Goal: Information Seeking & Learning: Check status

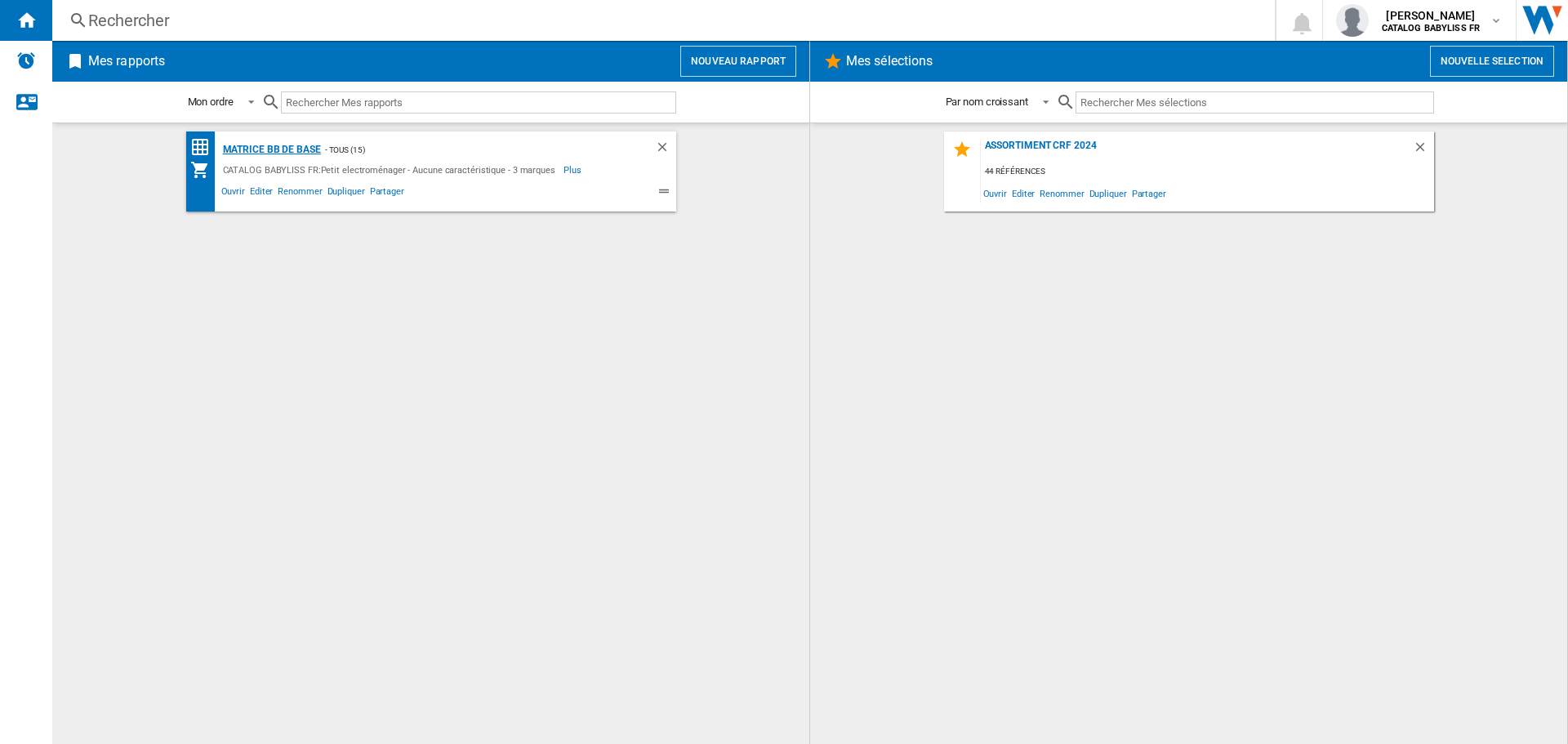
click at [297, 151] on div "Matrice BB de base" at bounding box center [270, 150] width 102 height 20
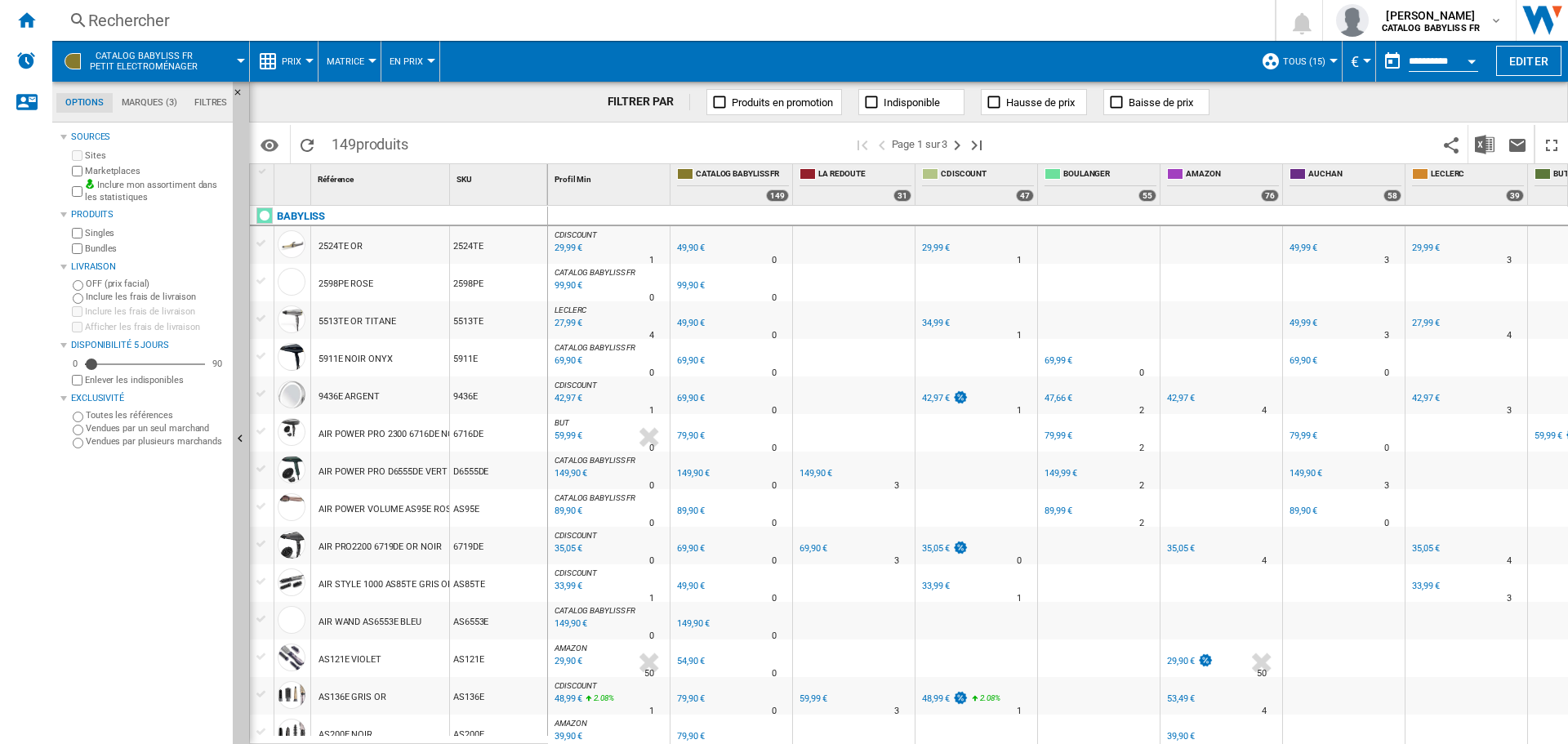
click at [141, 24] on div "Rechercher" at bounding box center [660, 20] width 1145 height 23
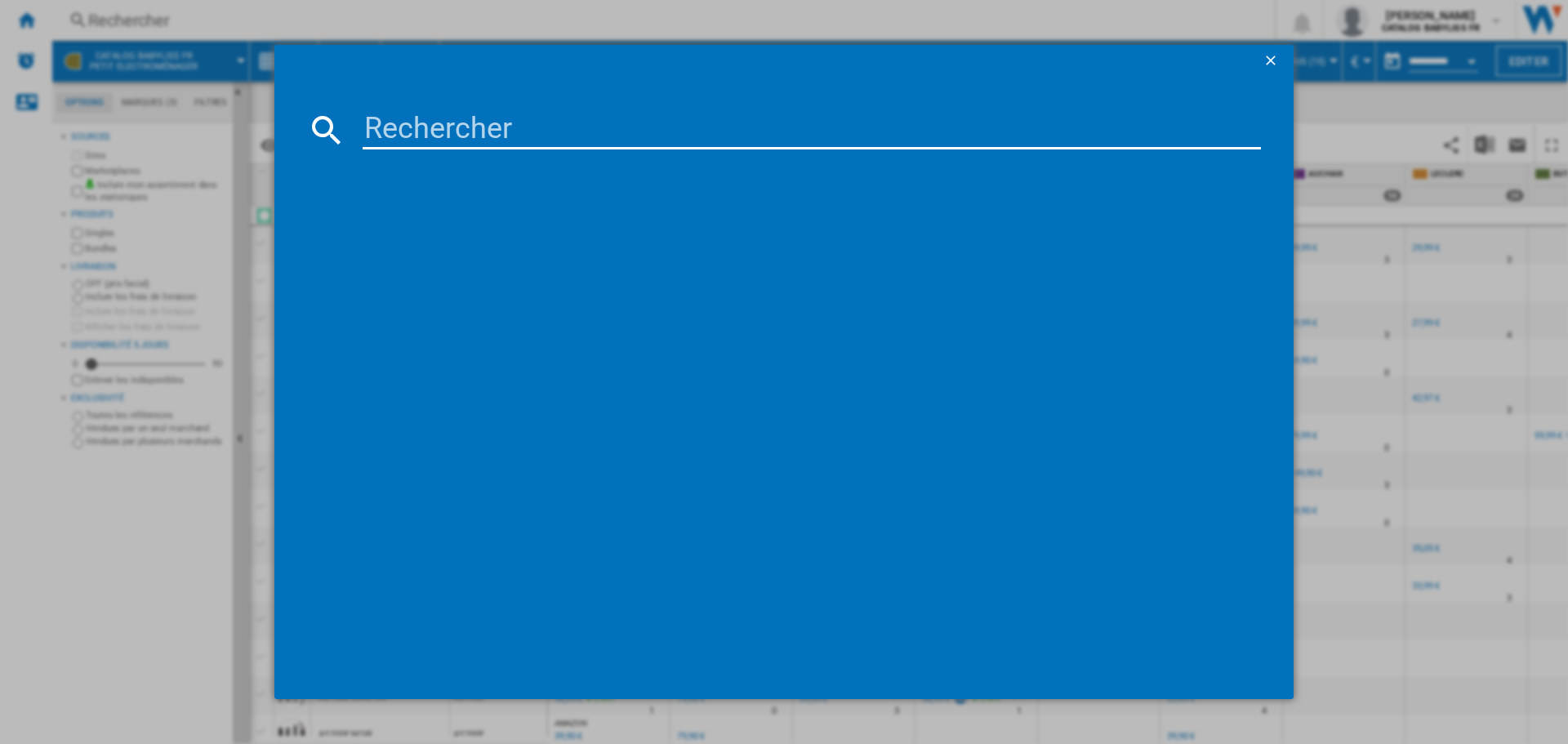
click at [388, 127] on input at bounding box center [811, 130] width 898 height 39
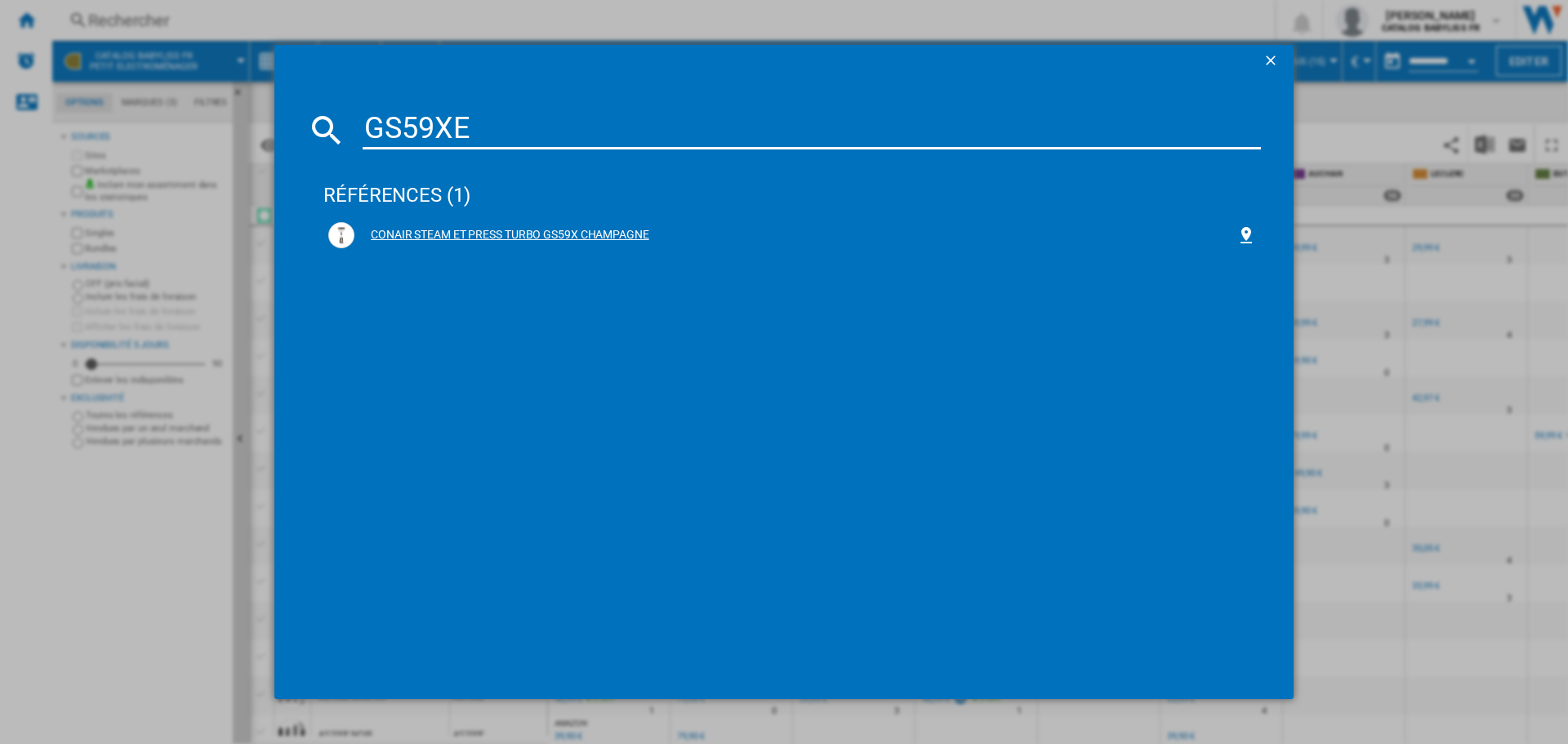
type input "GS59XE"
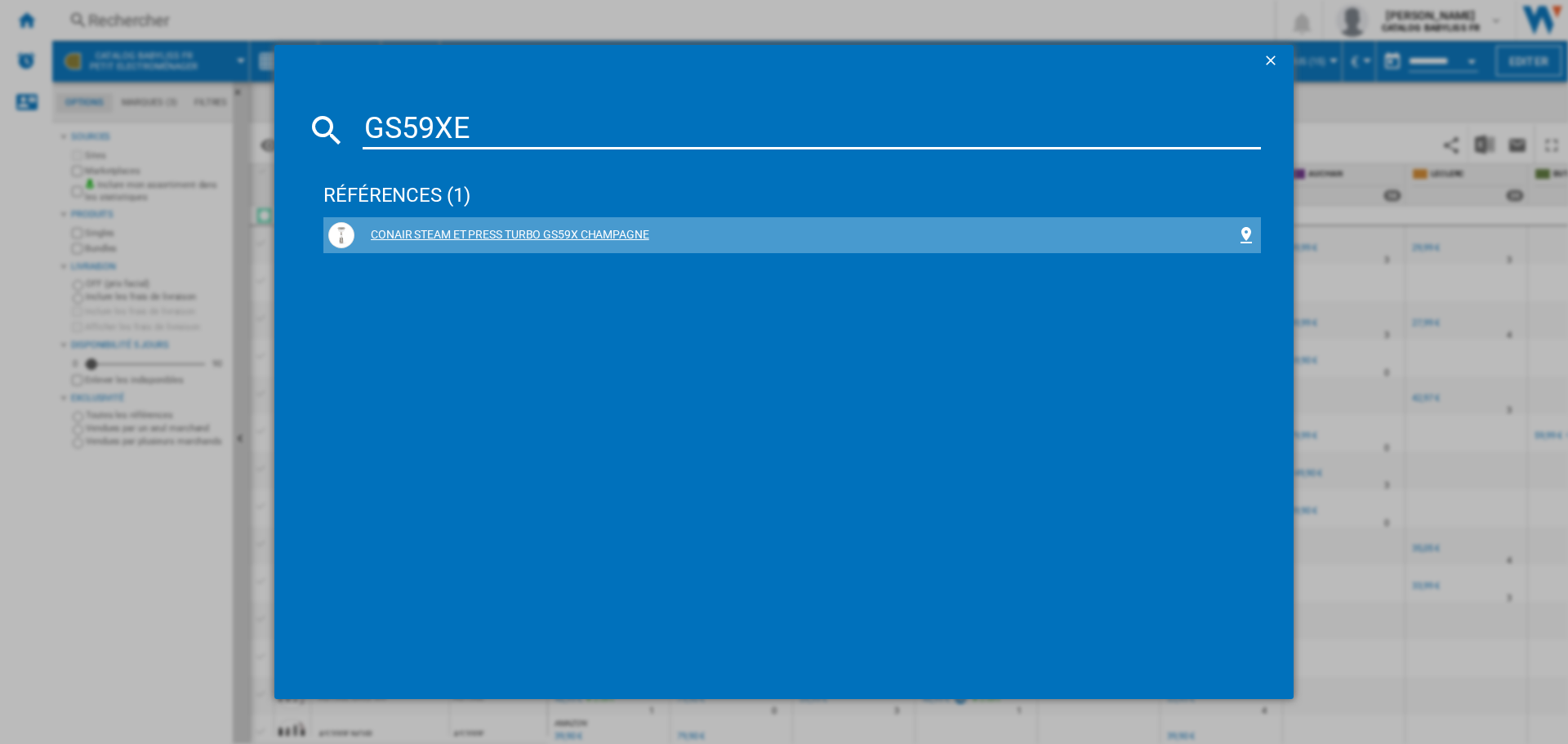
click at [460, 236] on div "CONAIR STEAM ET PRESS TURBO GS59X CHAMPAGNE" at bounding box center [796, 234] width 882 height 16
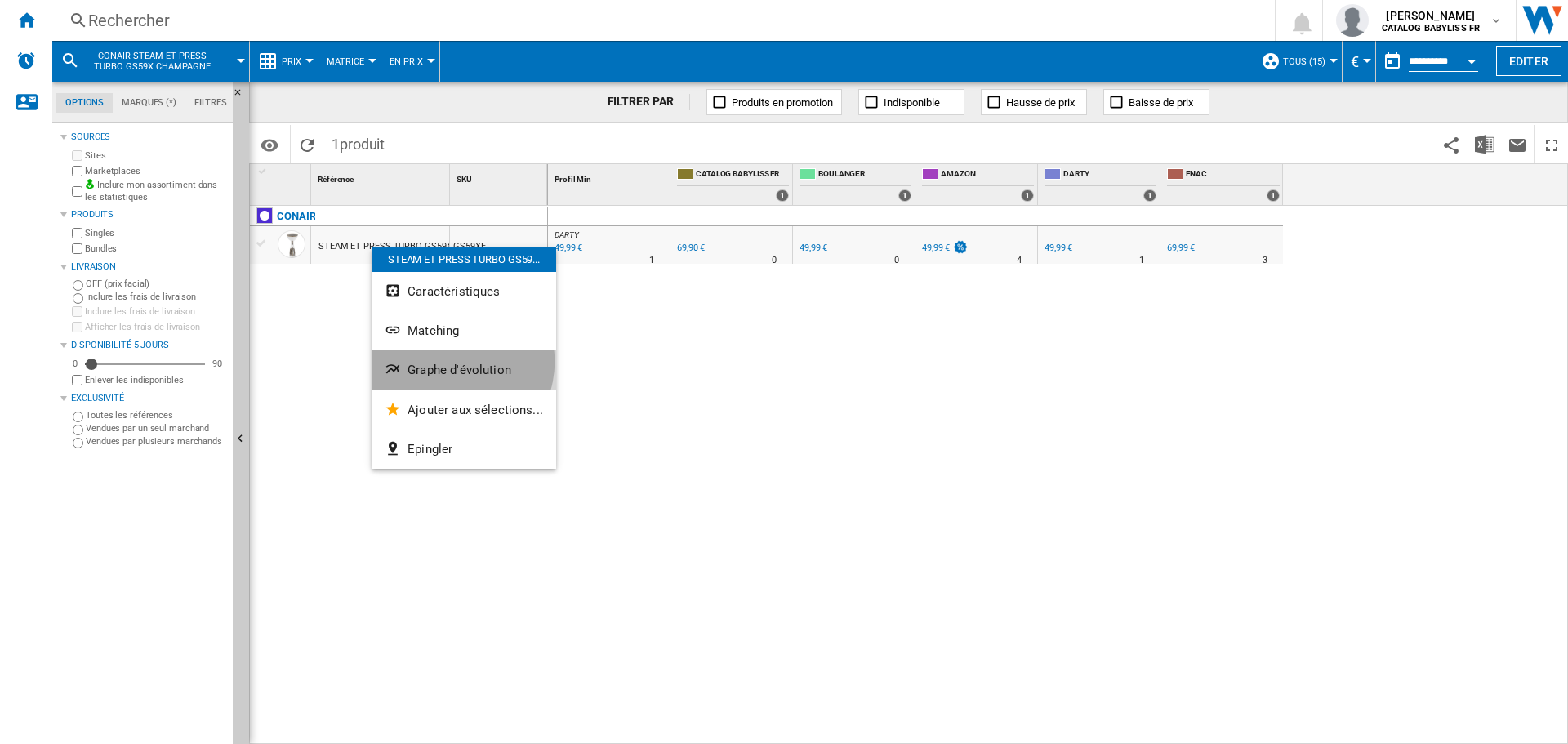
click at [452, 361] on button "Graphe d'évolution" at bounding box center [464, 370] width 185 height 39
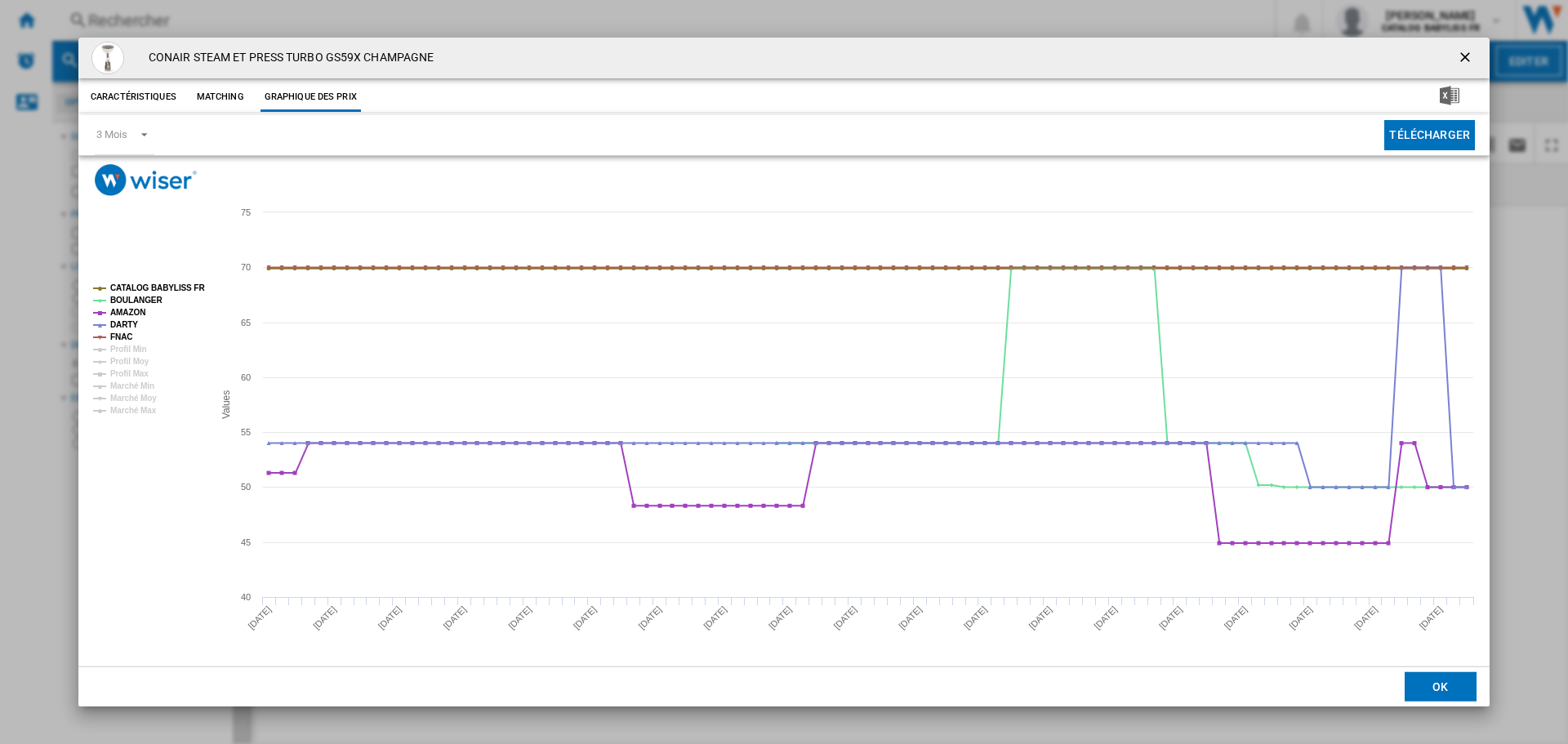
drag, startPoint x: 1459, startPoint y: 57, endPoint x: 1425, endPoint y: 61, distance: 34.2
click at [1459, 56] on ng-md-icon "getI18NText('BUTTONS.CLOSE_DIALOG')" at bounding box center [1466, 58] width 19 height 19
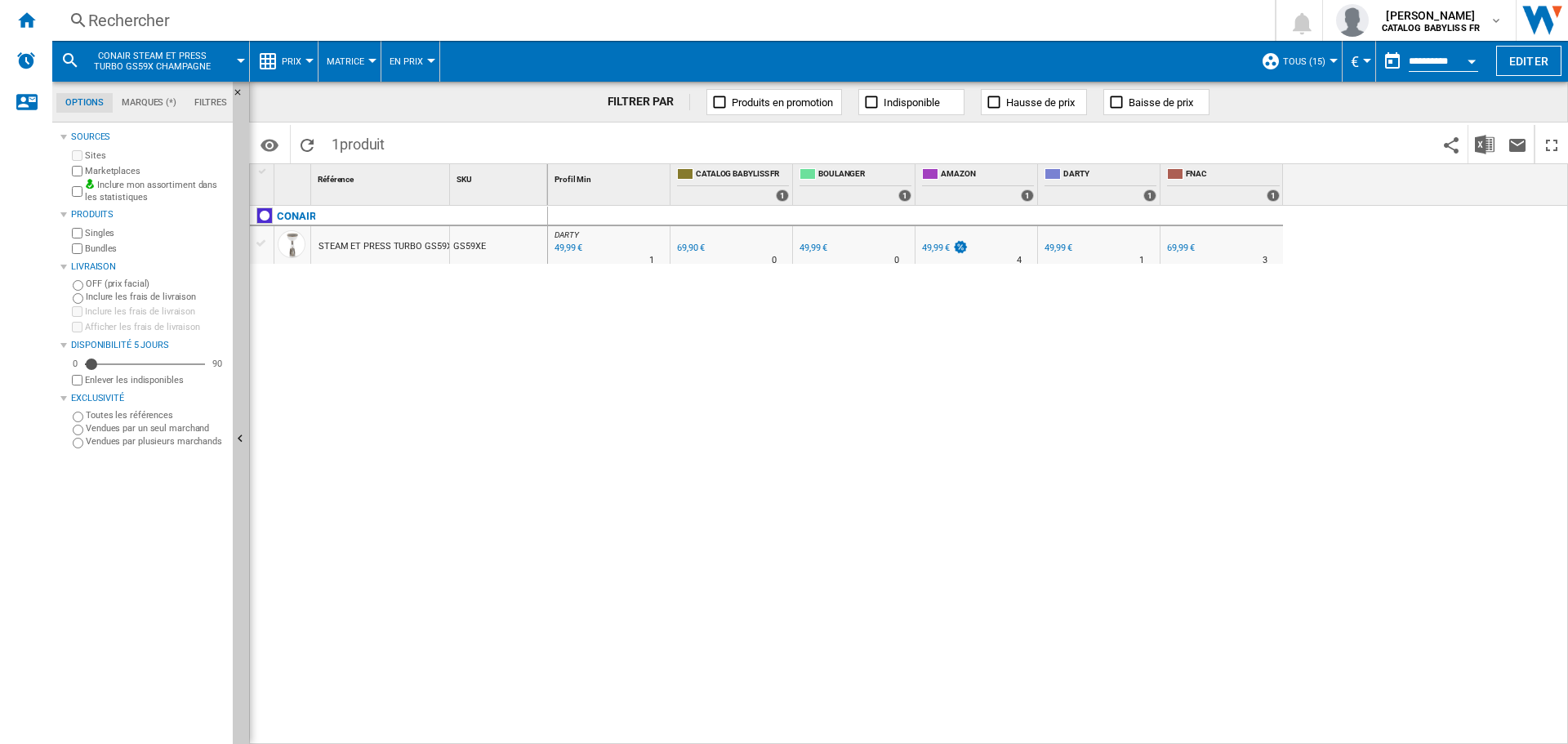
click at [335, 23] on div "Rechercher" at bounding box center [660, 20] width 1145 height 23
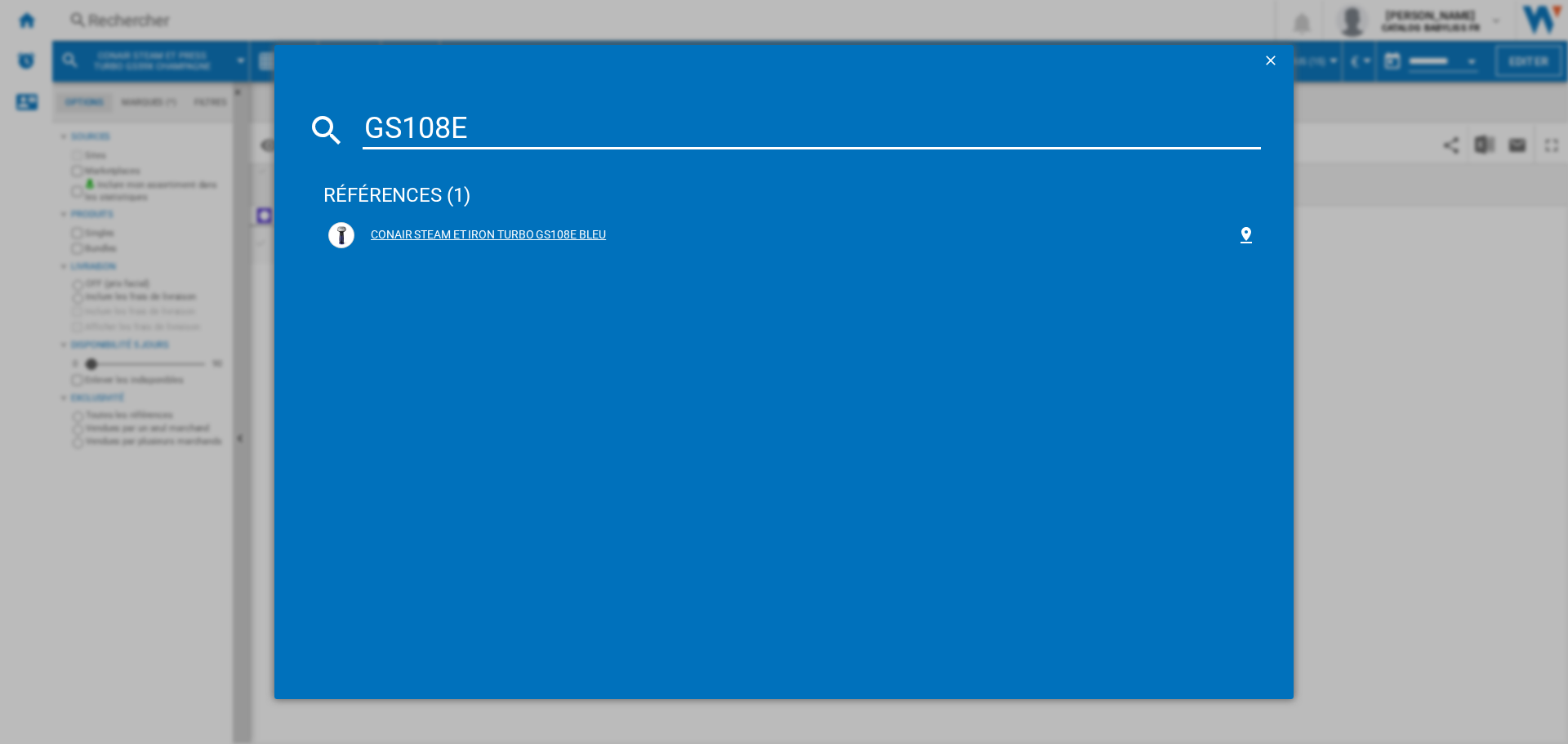
type input "GS108E"
click at [499, 235] on div "CONAIR STEAM ET IRON TURBO GS108E BLEU" at bounding box center [796, 234] width 882 height 16
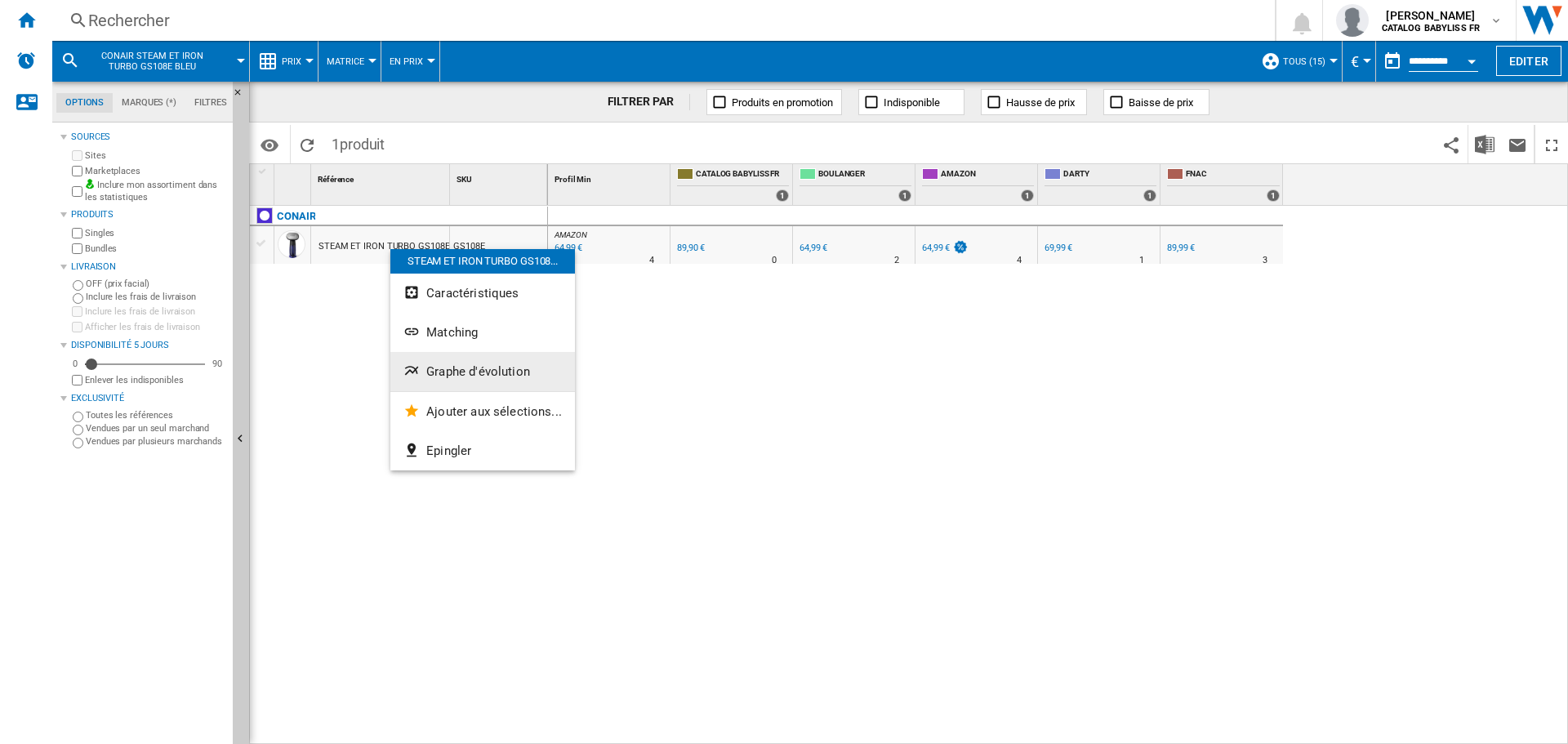
click at [500, 361] on button "Graphe d'évolution" at bounding box center [483, 372] width 185 height 39
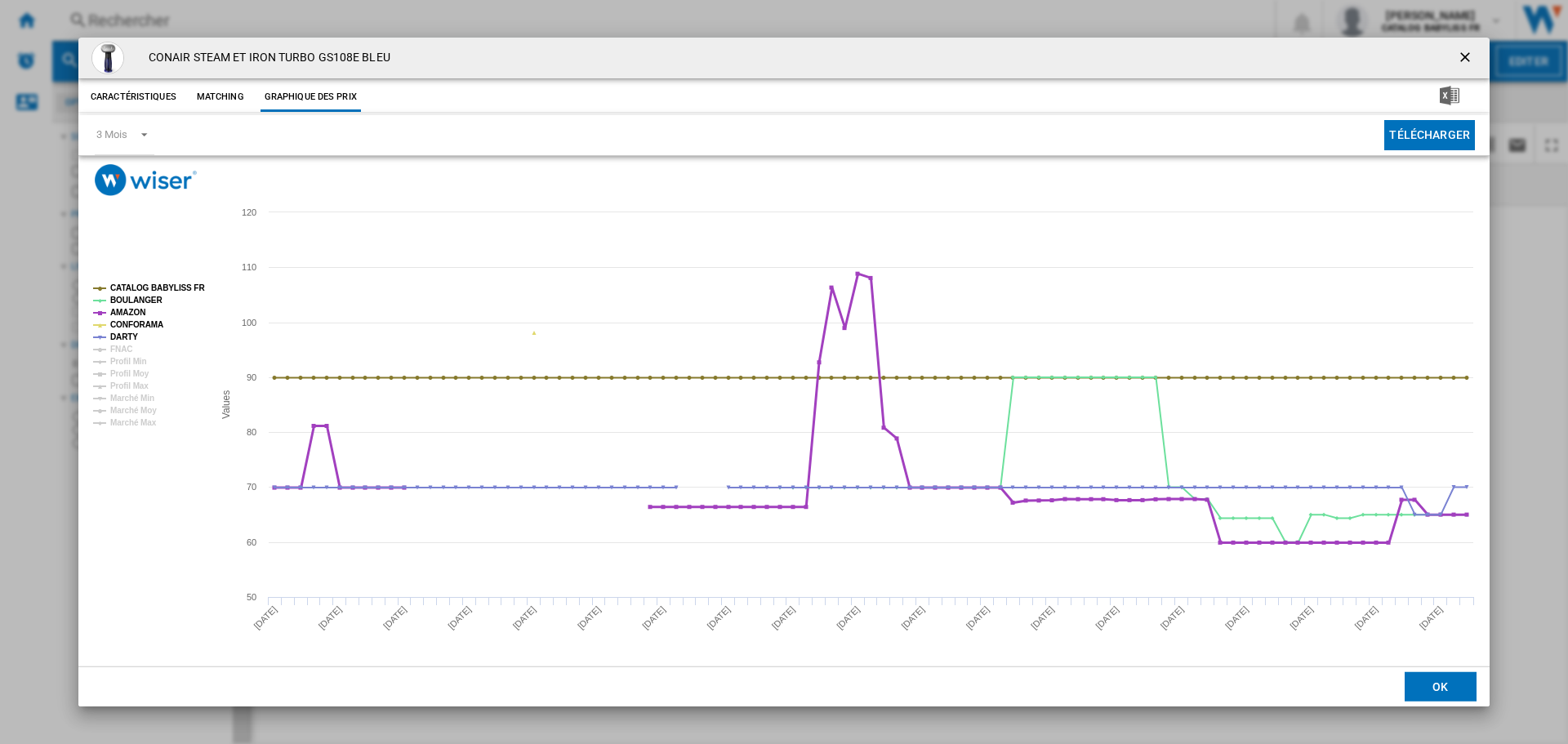
click at [130, 317] on tspan "AMAZON" at bounding box center [127, 312] width 35 height 9
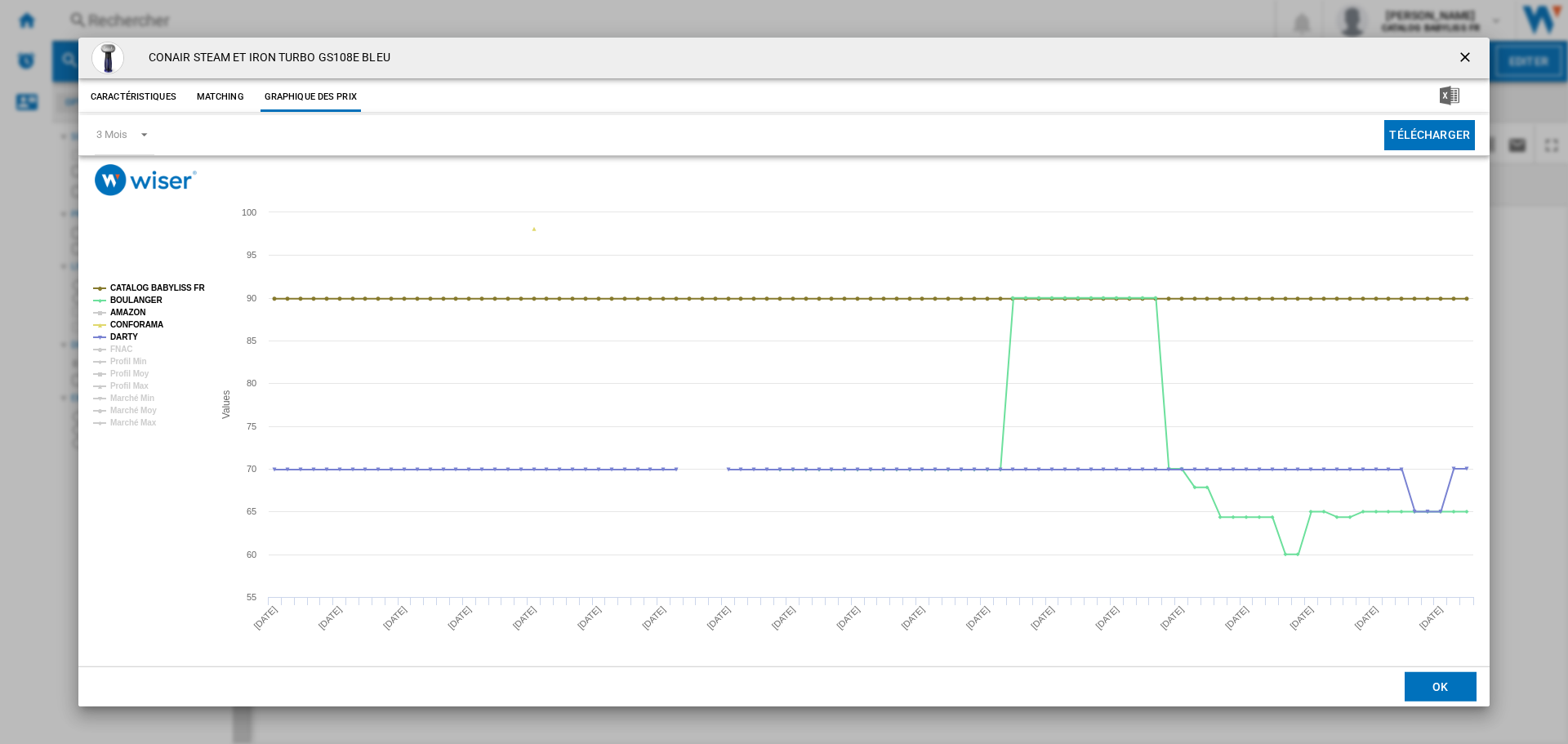
click at [126, 311] on tspan "AMAZON" at bounding box center [127, 312] width 35 height 9
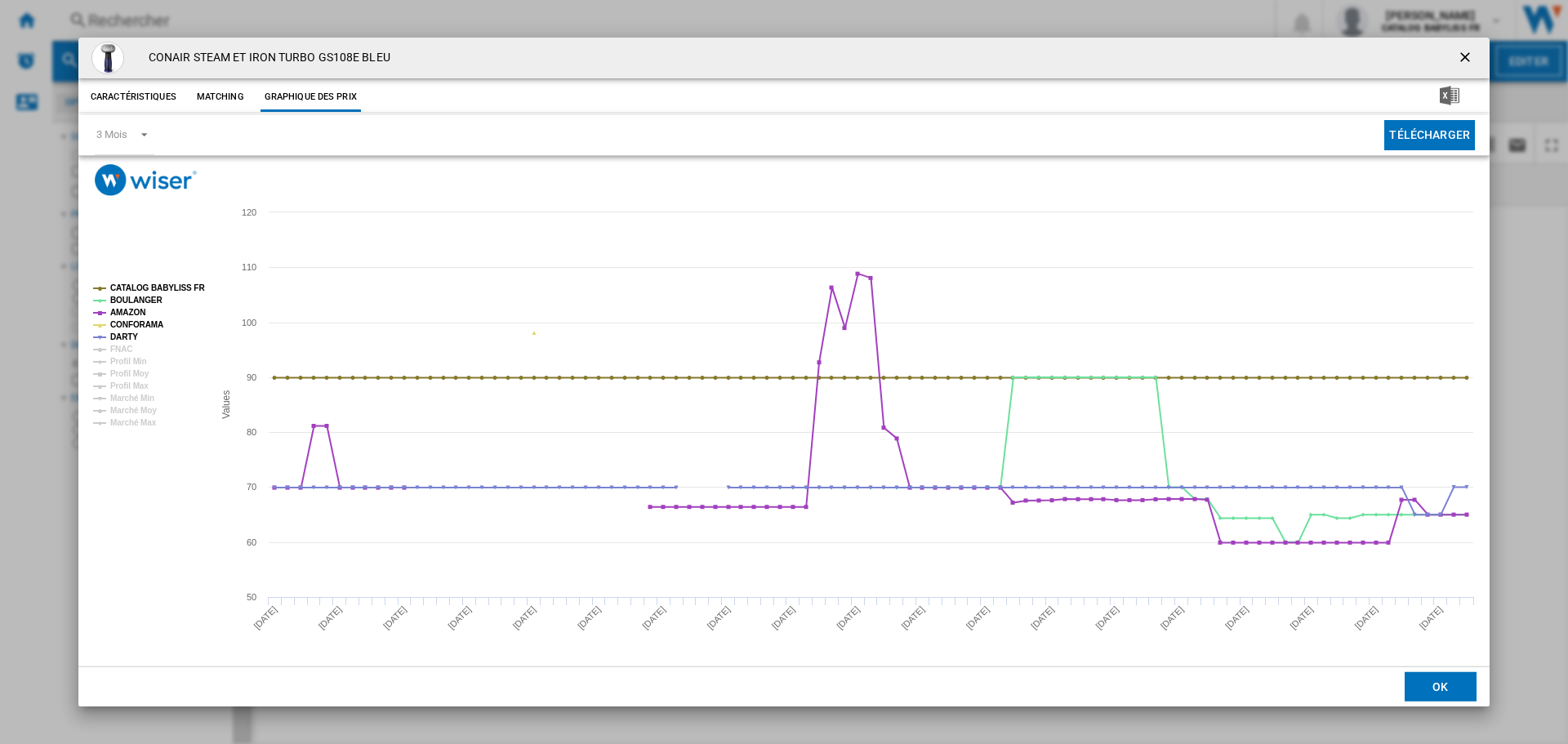
click at [130, 324] on tspan "CONFORAMA" at bounding box center [136, 324] width 53 height 9
click at [136, 289] on tspan "CATALOG BABYLISS FR" at bounding box center [157, 288] width 95 height 9
